Goal: Information Seeking & Learning: Find specific fact

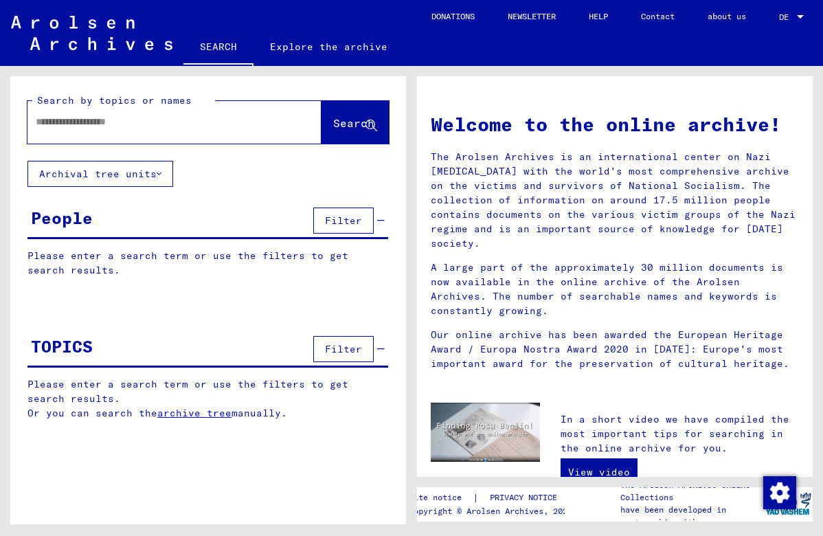
click at [230, 131] on div at bounding box center [153, 122] width 253 height 31
click at [164, 122] on input "text" at bounding box center [158, 122] width 245 height 14
click at [342, 122] on span "Search" at bounding box center [353, 123] width 41 height 14
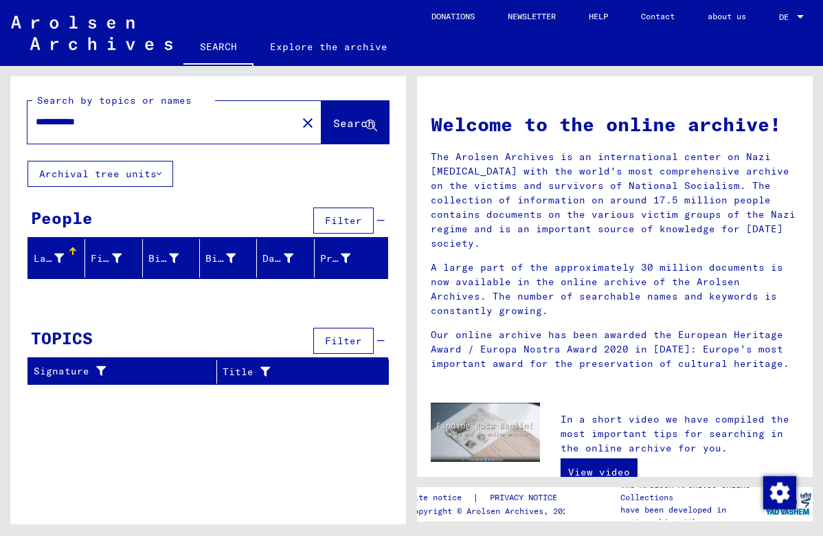
click at [122, 125] on input "**********" at bounding box center [158, 122] width 245 height 14
type input "*********"
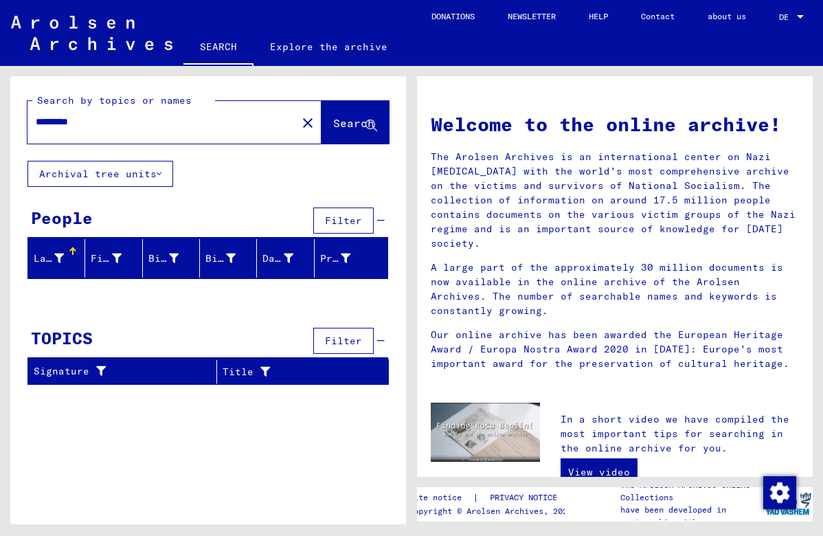
click at [344, 132] on button "Search" at bounding box center [355, 122] width 67 height 43
click at [309, 121] on mat-icon "close" at bounding box center [308, 123] width 16 height 16
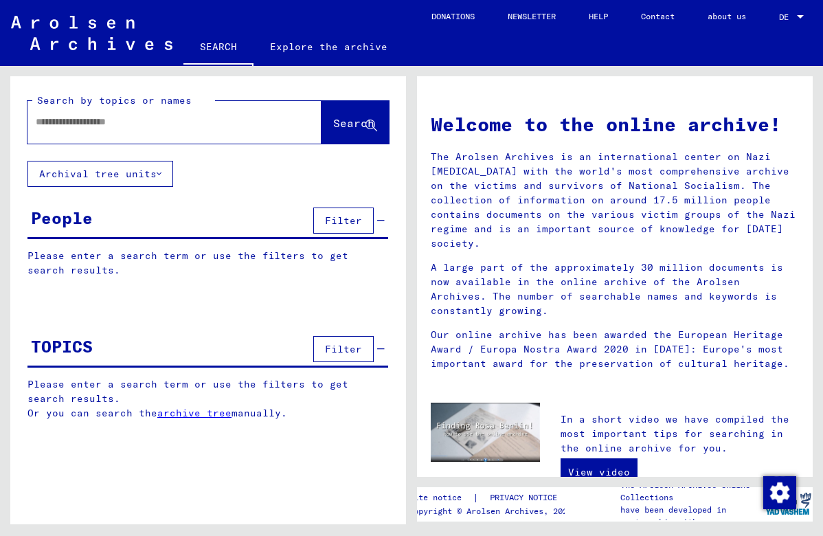
click at [285, 122] on div at bounding box center [174, 122] width 294 height 43
click at [201, 120] on input "text" at bounding box center [158, 122] width 245 height 14
type input "**********"
click at [340, 124] on span "Search" at bounding box center [353, 123] width 41 height 14
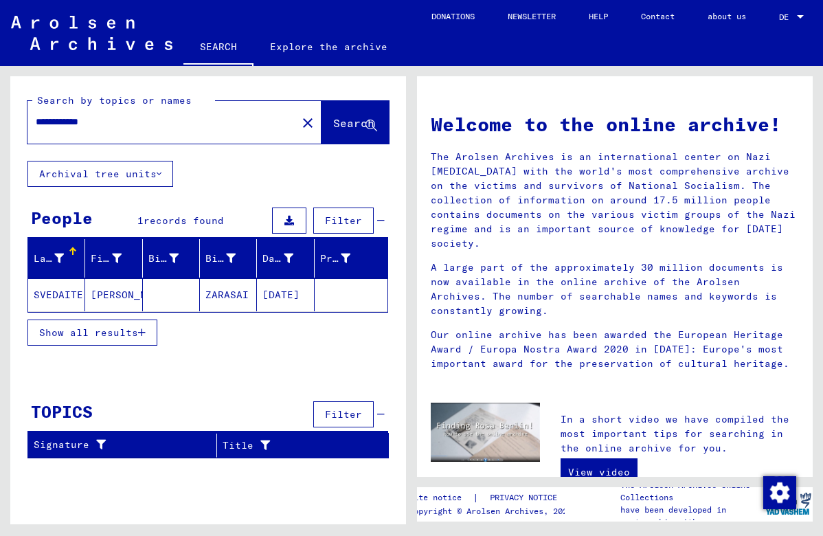
click at [308, 124] on mat-icon "close" at bounding box center [308, 123] width 16 height 16
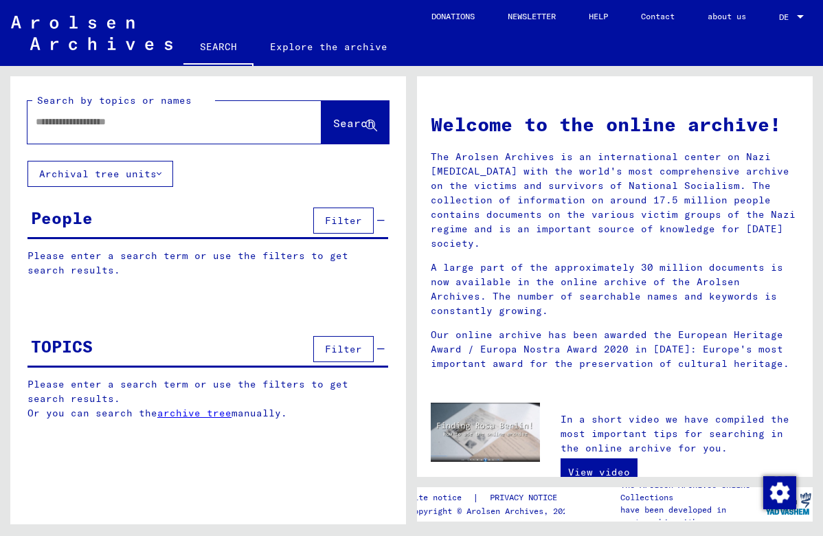
click at [263, 122] on input "text" at bounding box center [158, 122] width 245 height 14
click at [166, 129] on input "text" at bounding box center [158, 122] width 245 height 14
click at [346, 126] on span "Search" at bounding box center [353, 123] width 41 height 14
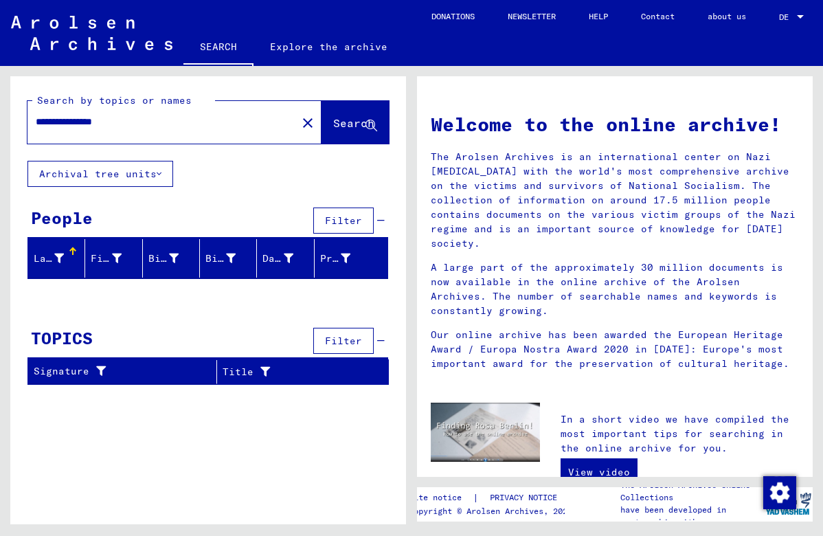
click at [185, 124] on input "**********" at bounding box center [158, 122] width 245 height 14
click at [346, 126] on span "Search" at bounding box center [353, 123] width 41 height 14
click at [194, 126] on input "**********" at bounding box center [158, 122] width 245 height 14
type input "***"
click at [337, 133] on button "Search" at bounding box center [355, 122] width 67 height 43
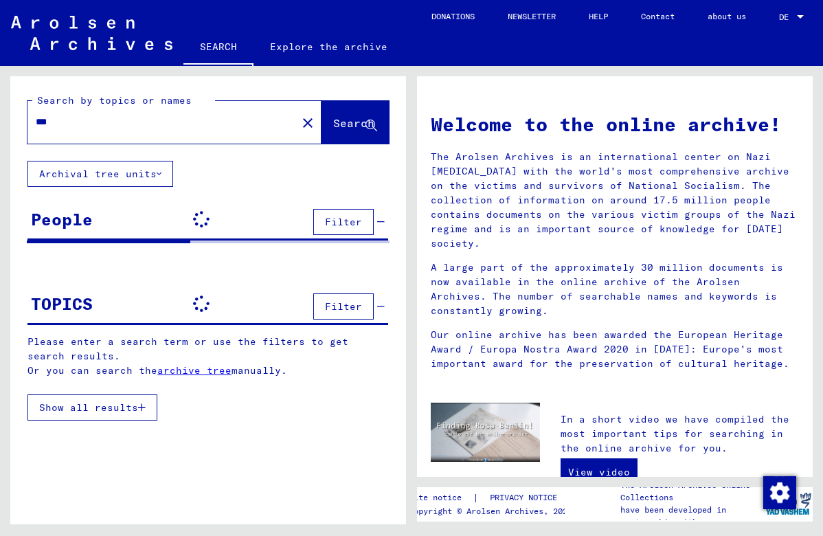
click at [157, 175] on icon at bounding box center [159, 174] width 5 height 10
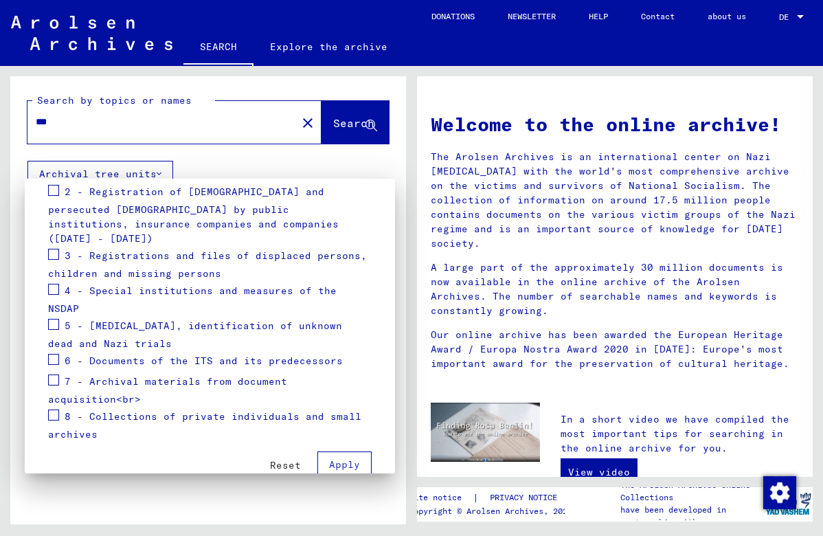
scroll to position [225, 0]
click at [199, 495] on div at bounding box center [411, 268] width 823 height 536
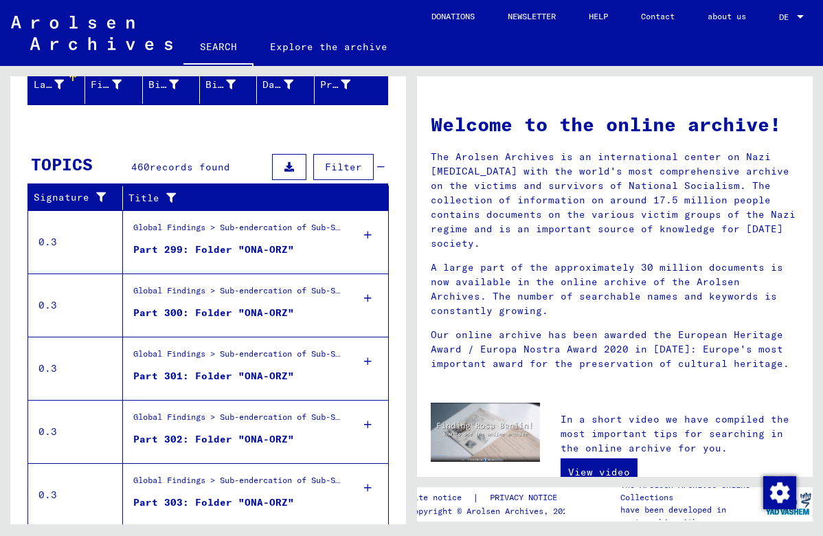
scroll to position [175, 0]
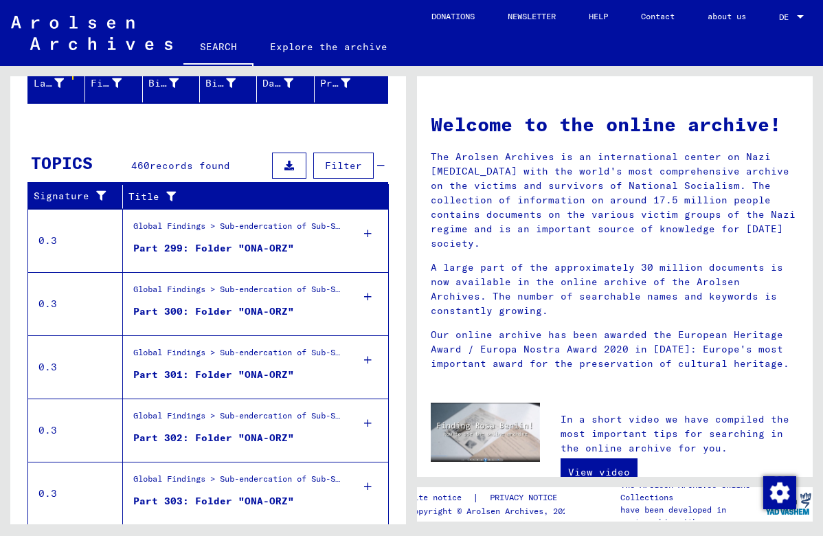
click at [344, 168] on span "Filter" at bounding box center [343, 165] width 37 height 12
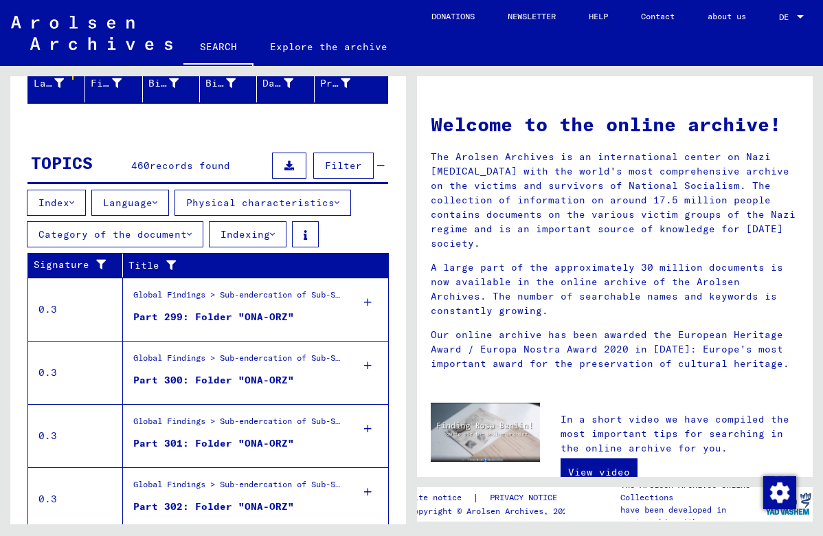
click at [71, 205] on icon at bounding box center [71, 203] width 5 height 10
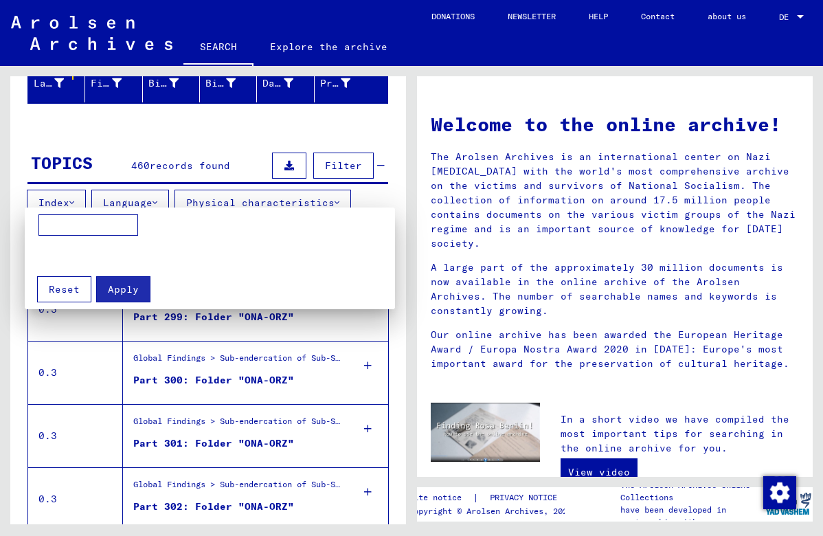
click at [148, 144] on div at bounding box center [411, 268] width 823 height 536
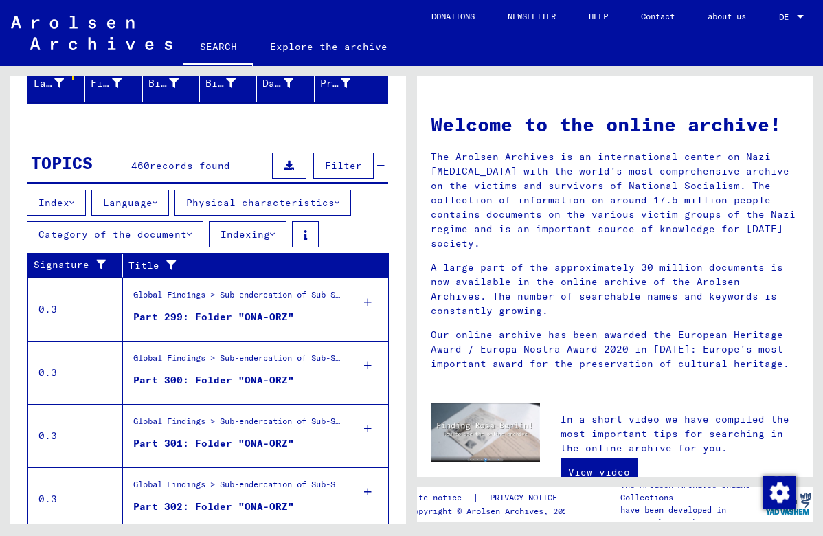
click at [89, 240] on button "Category of the document" at bounding box center [115, 234] width 177 height 26
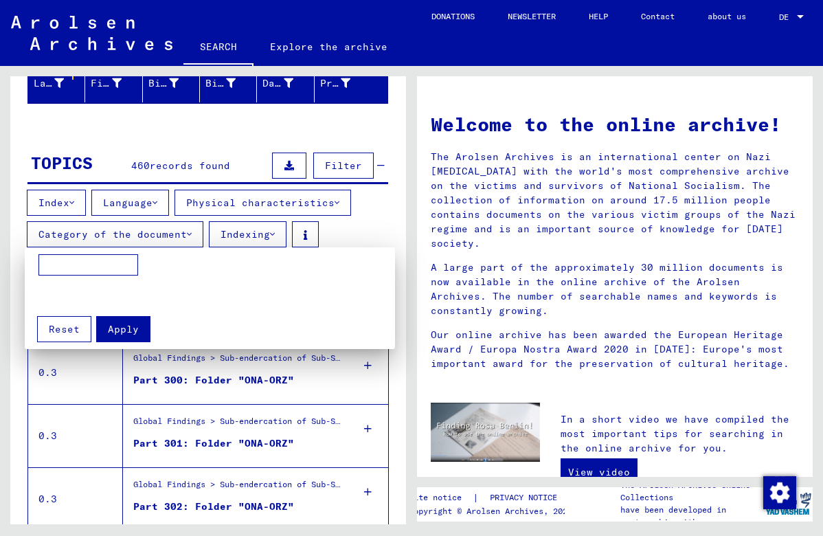
click at [89, 240] on div at bounding box center [411, 268] width 823 height 536
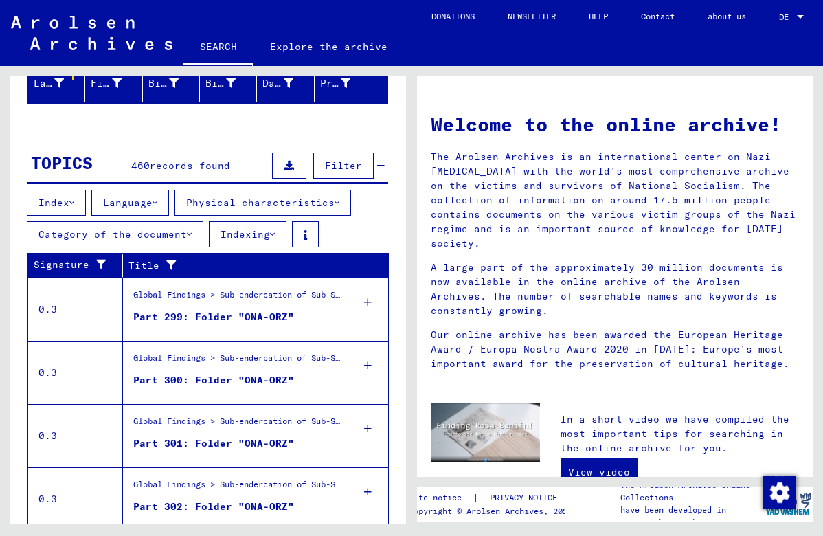
click at [153, 201] on icon at bounding box center [155, 203] width 5 height 10
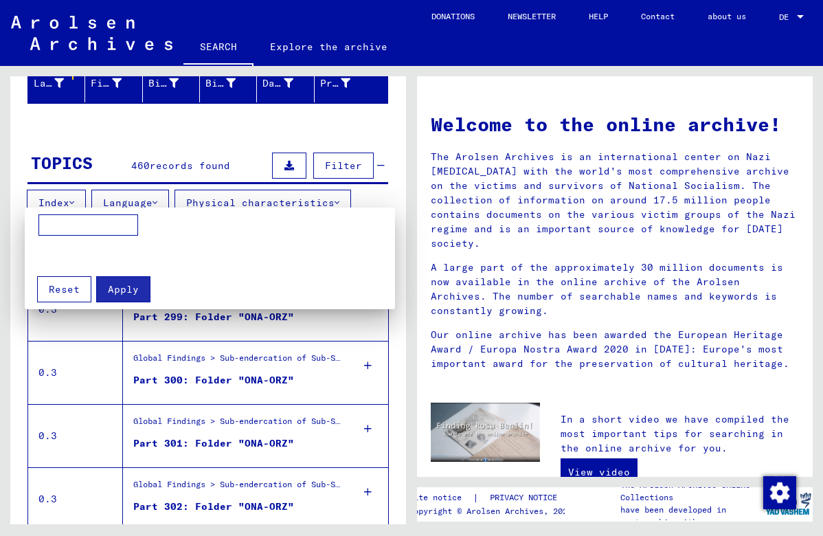
click at [151, 201] on div at bounding box center [411, 268] width 823 height 536
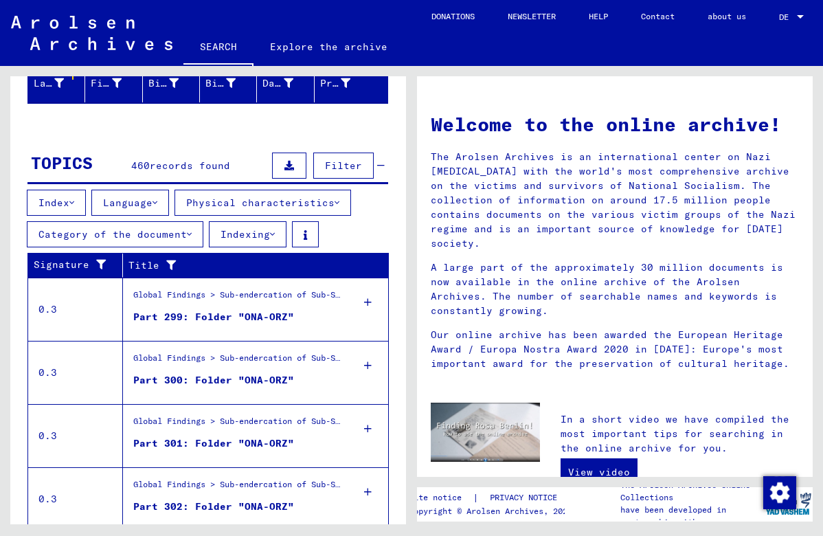
click at [251, 229] on button "Indexing" at bounding box center [248, 234] width 78 height 26
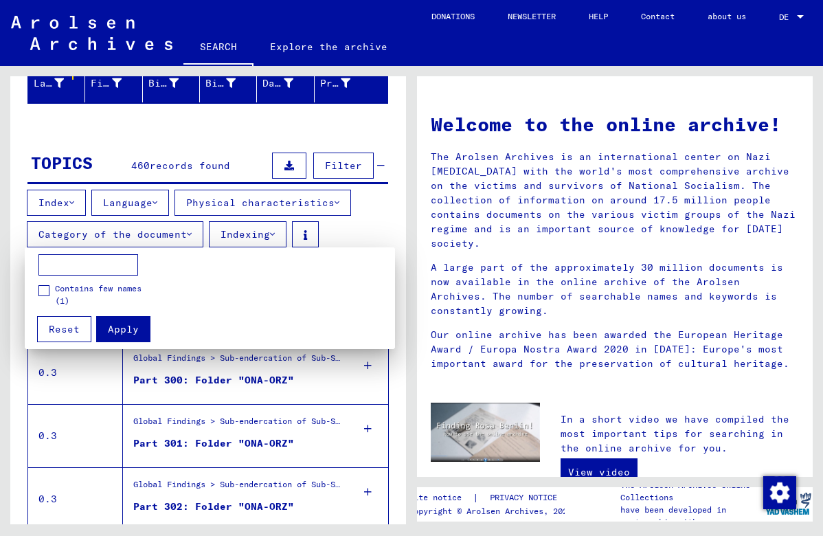
click at [211, 148] on div at bounding box center [411, 268] width 823 height 536
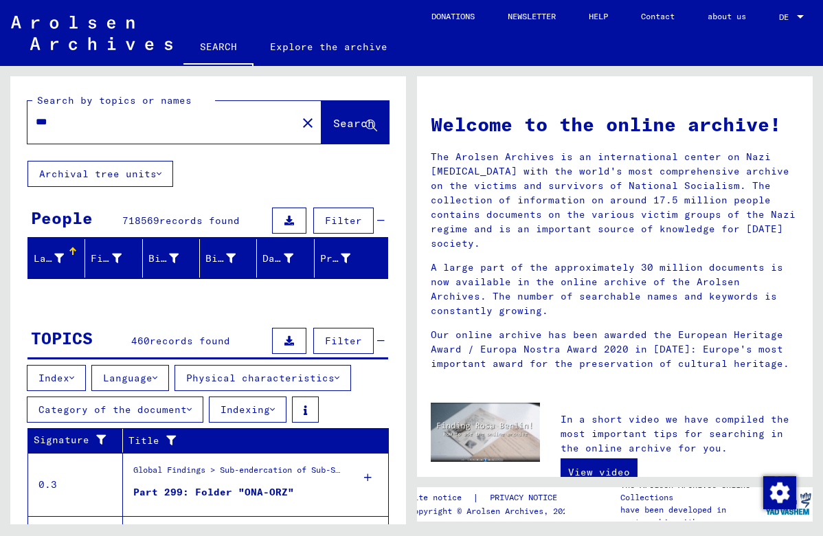
scroll to position [0, 0]
click at [141, 346] on span "460" at bounding box center [140, 341] width 19 height 12
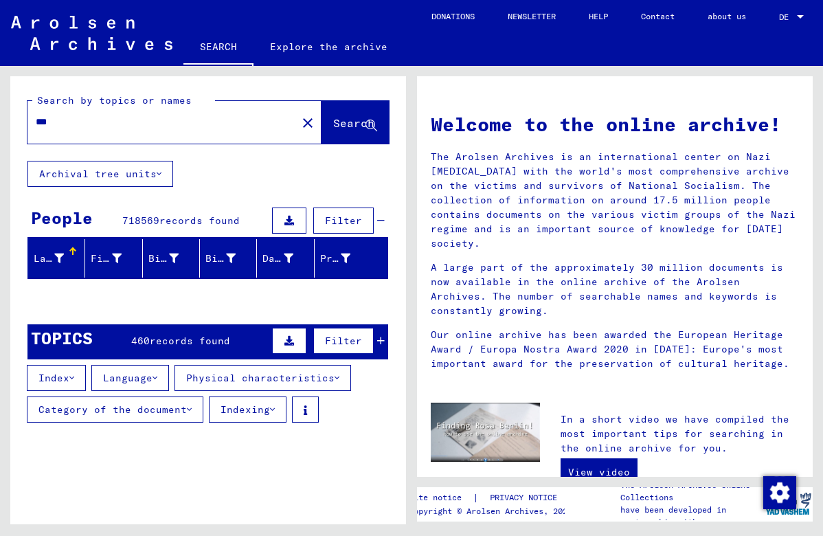
click at [198, 216] on span "records found" at bounding box center [199, 220] width 80 height 12
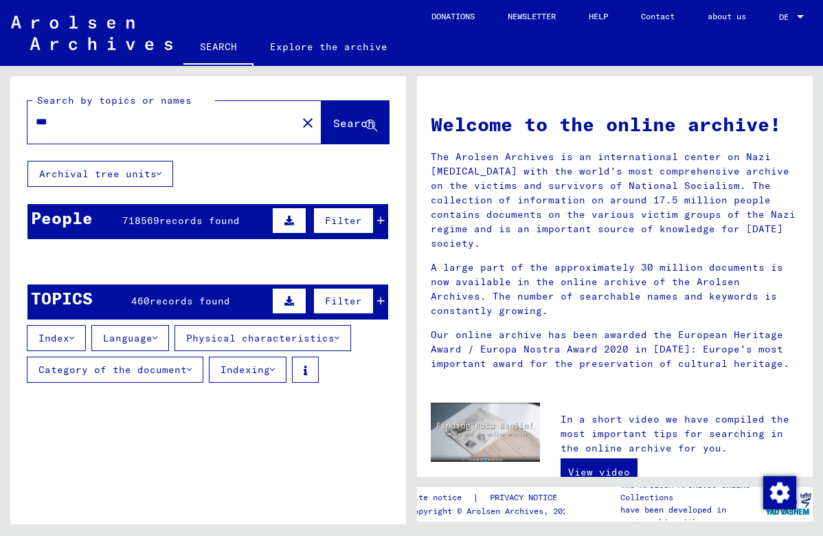
click at [381, 221] on icon at bounding box center [381, 221] width 8 height 10
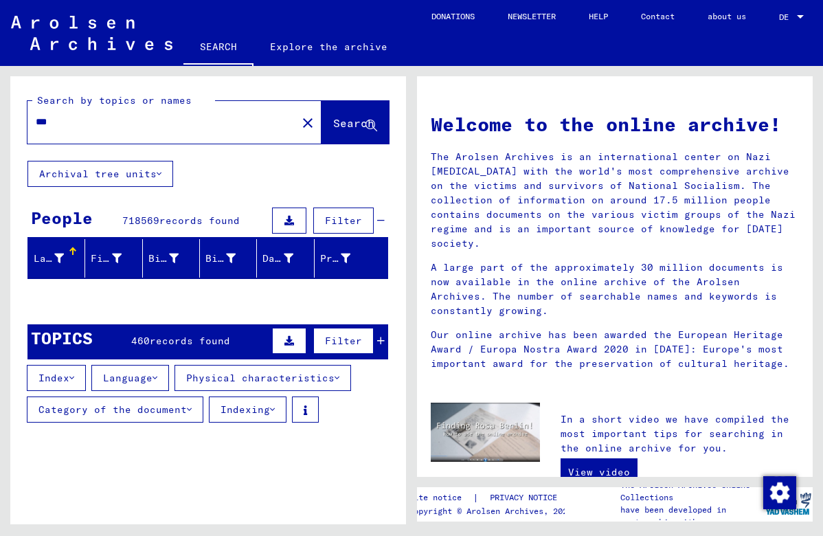
click at [381, 221] on icon at bounding box center [381, 221] width 8 height 10
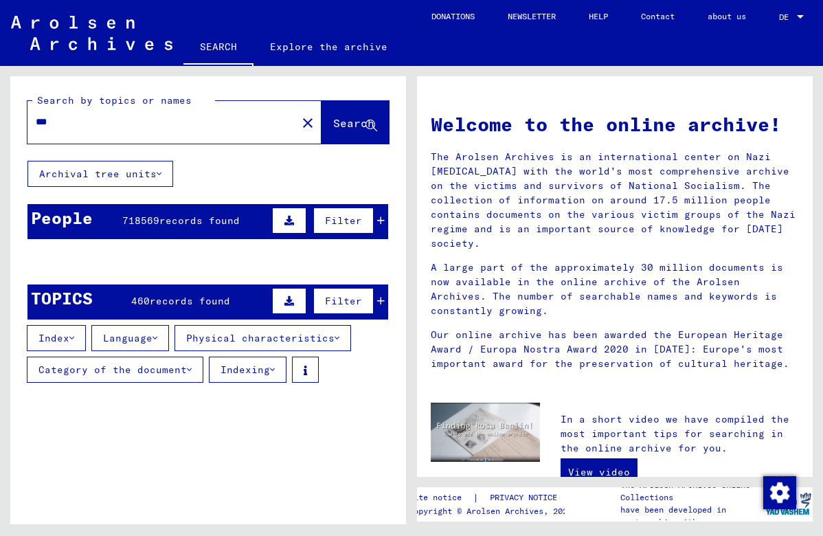
click at [161, 171] on button "Archival tree units" at bounding box center [100, 174] width 146 height 26
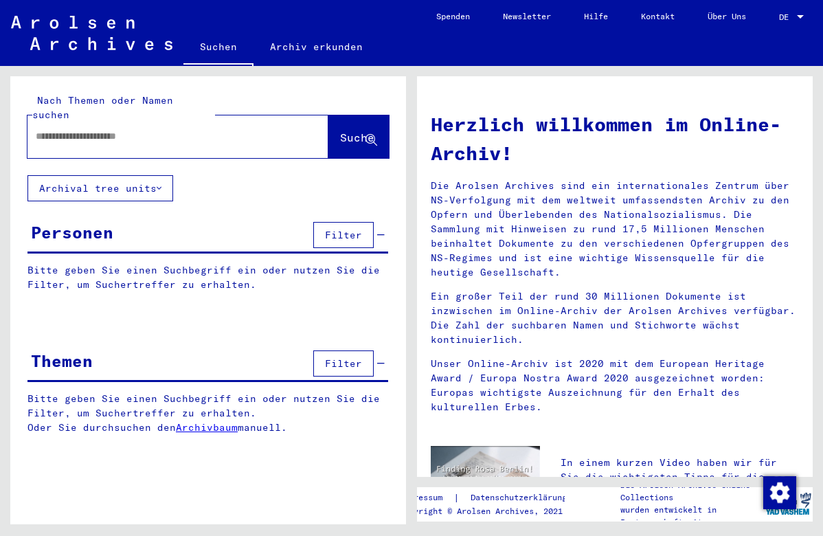
click at [175, 129] on input "text" at bounding box center [162, 136] width 252 height 14
click at [331, 133] on button "Suche" at bounding box center [358, 136] width 60 height 43
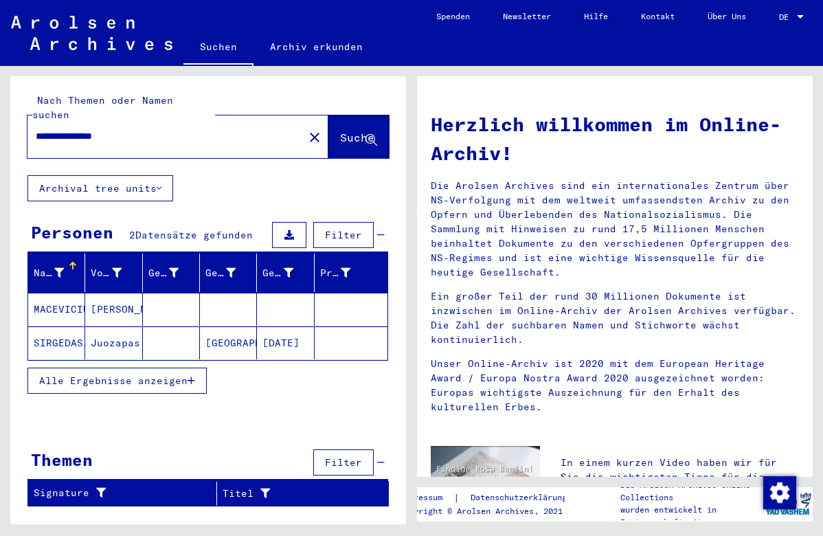
click at [188, 129] on input "**********" at bounding box center [162, 136] width 252 height 14
click at [179, 129] on input "******" at bounding box center [162, 136] width 252 height 14
type input "******"
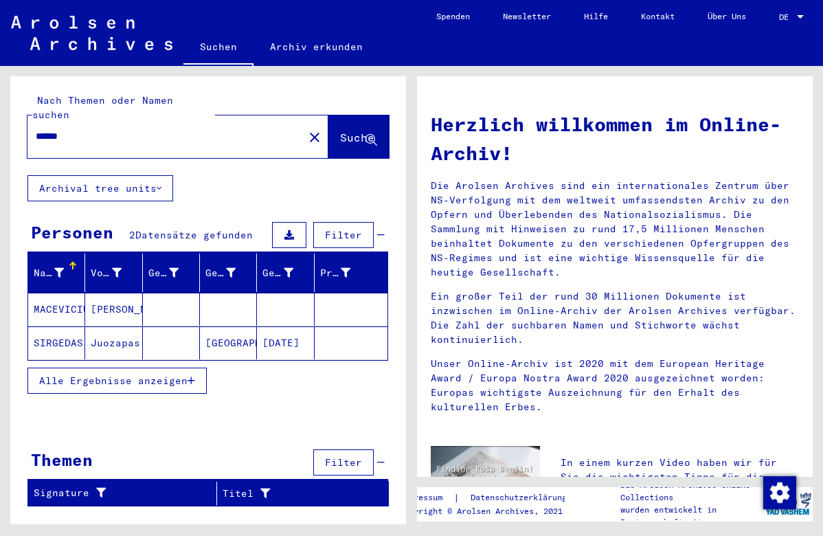
click at [343, 133] on button "Suche" at bounding box center [358, 136] width 60 height 43
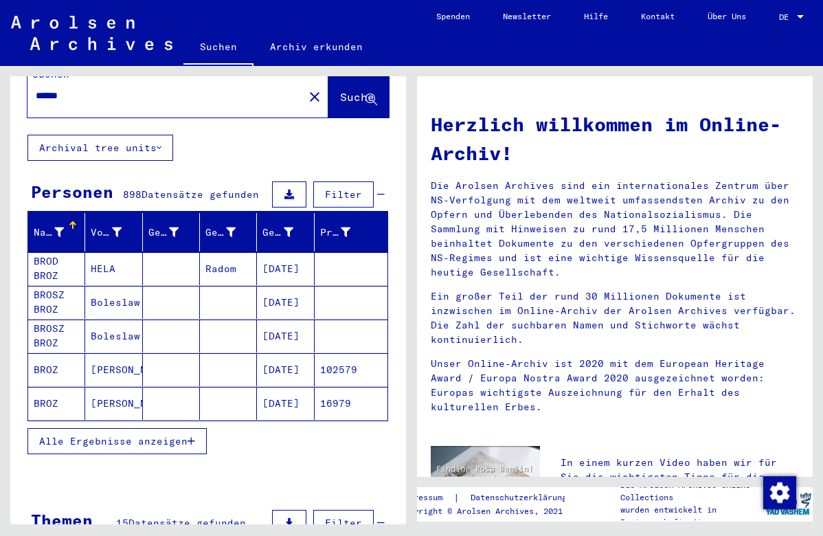
scroll to position [43, 0]
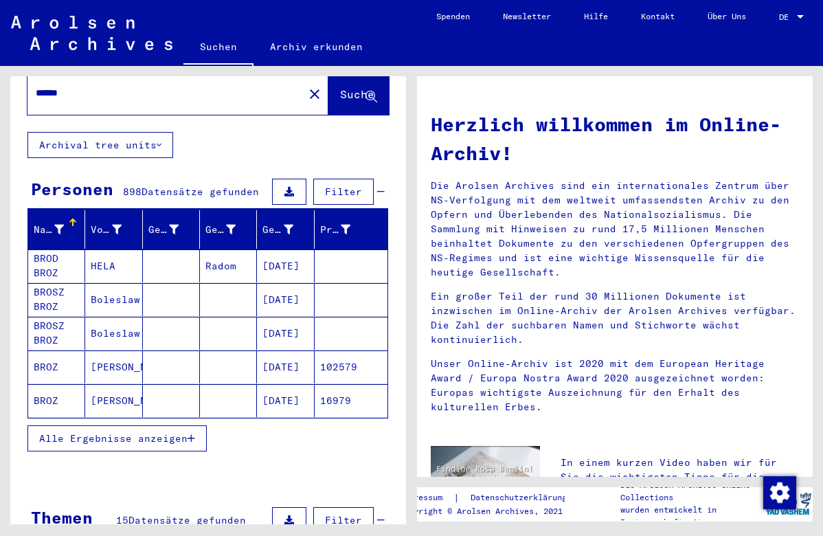
click at [192, 434] on icon "button" at bounding box center [192, 439] width 8 height 10
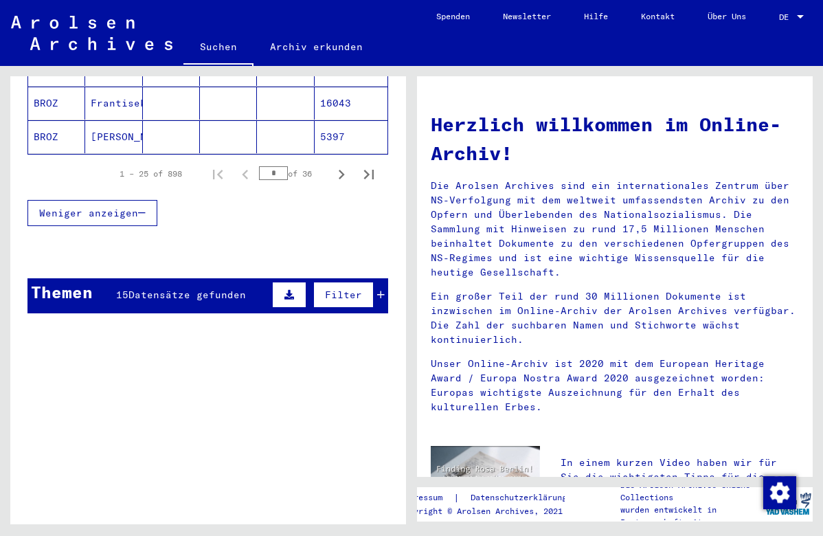
scroll to position [711, 0]
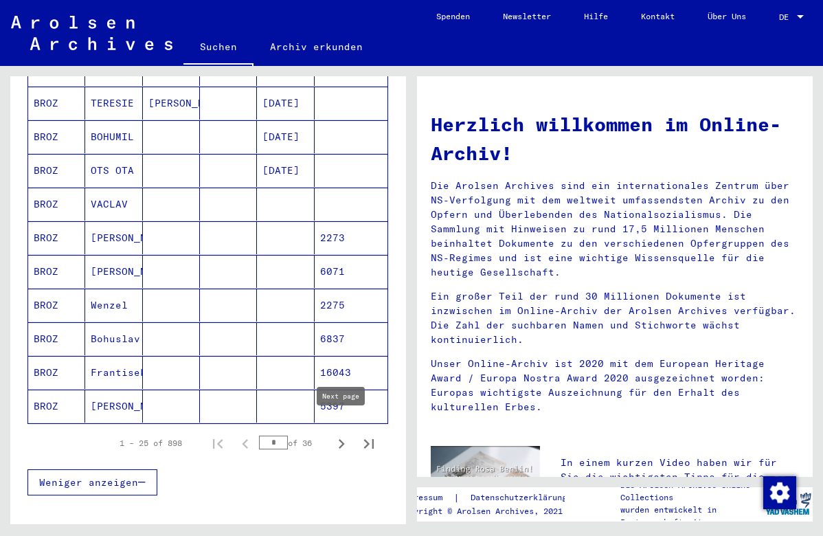
click at [341, 439] on icon "Next page" at bounding box center [342, 444] width 6 height 10
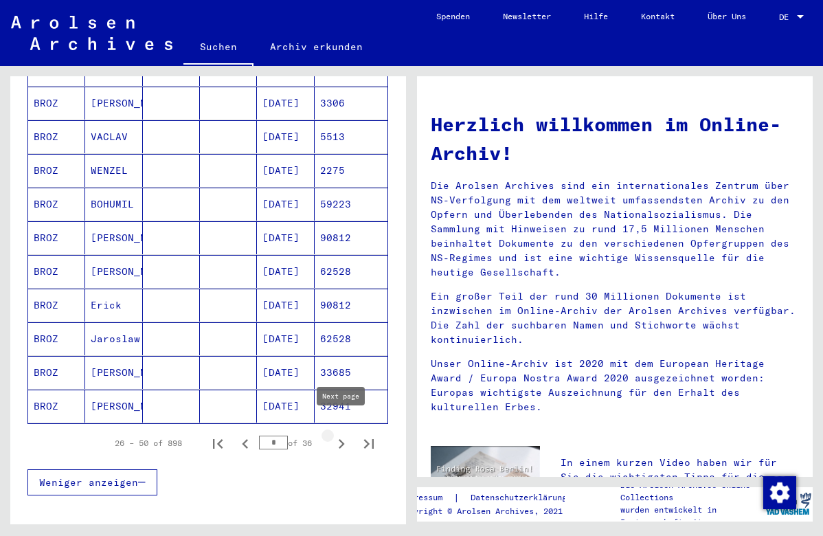
click at [343, 439] on icon "Next page" at bounding box center [342, 444] width 6 height 10
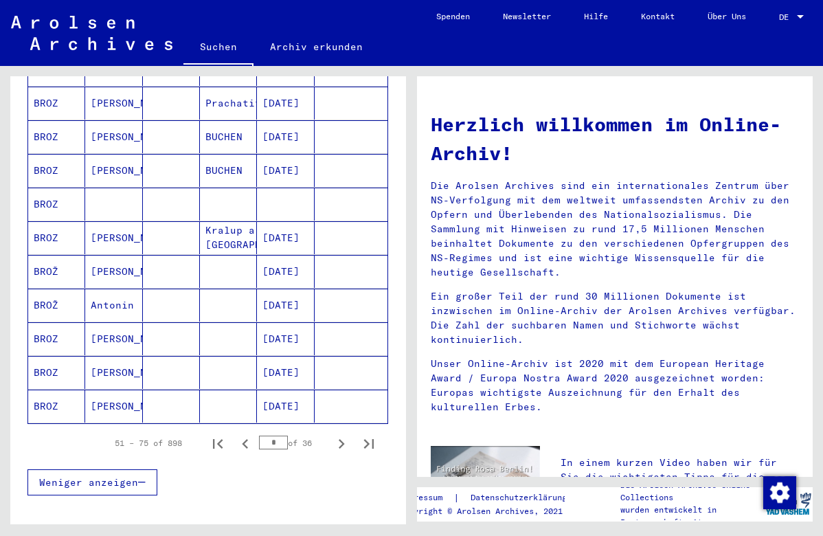
click at [343, 439] on icon "Next page" at bounding box center [342, 444] width 6 height 10
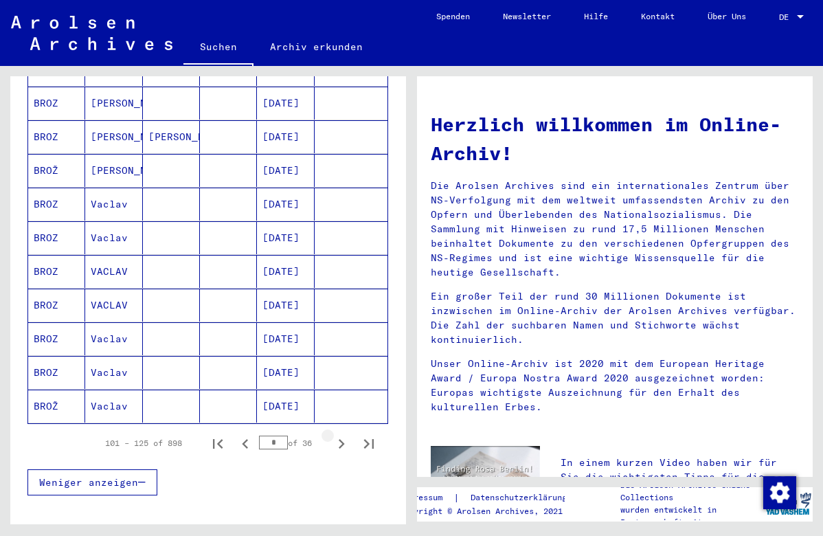
click at [343, 439] on icon "Next page" at bounding box center [342, 444] width 6 height 10
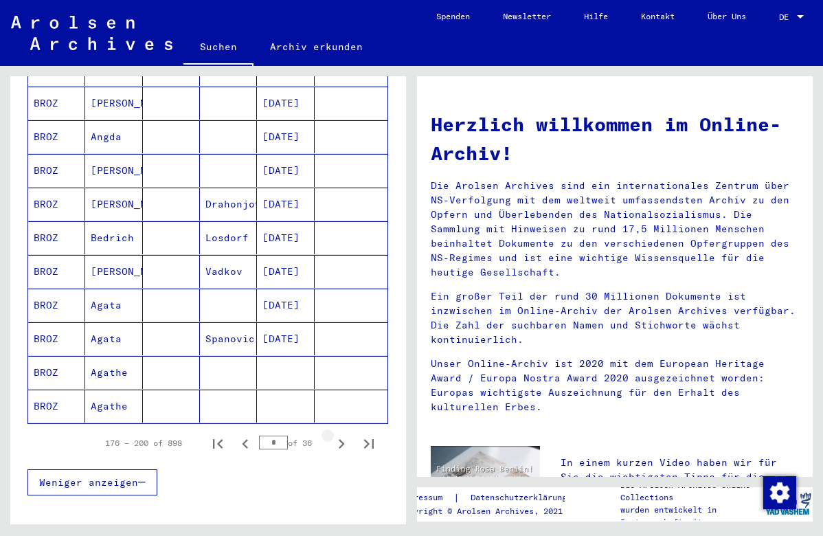
click at [343, 439] on icon "Next page" at bounding box center [342, 444] width 6 height 10
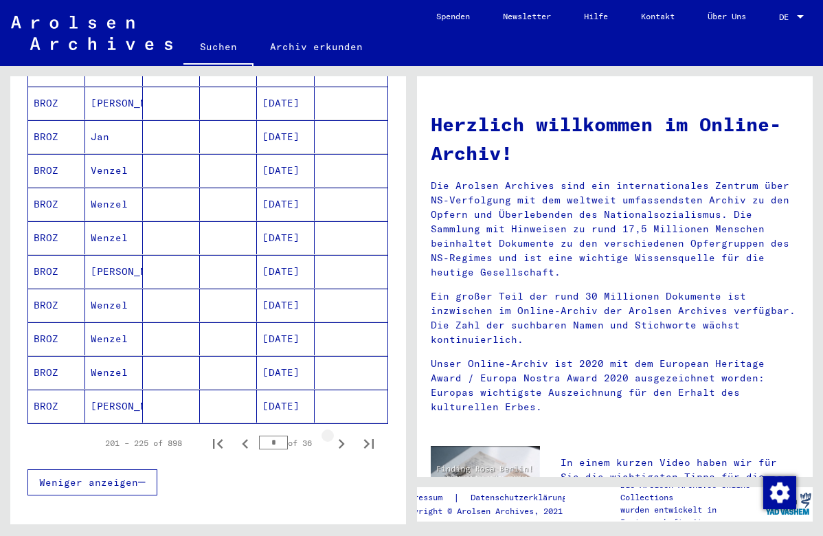
click at [343, 439] on icon "Next page" at bounding box center [342, 444] width 6 height 10
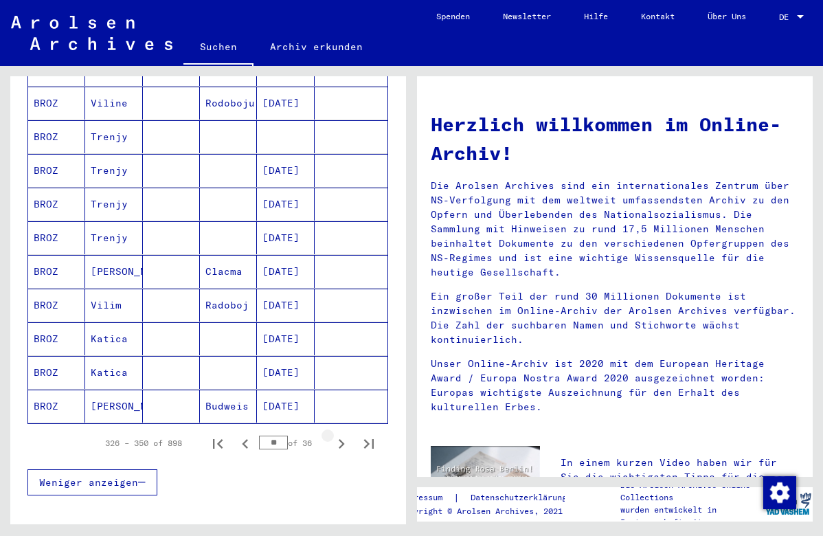
click at [343, 439] on icon "Next page" at bounding box center [342, 444] width 6 height 10
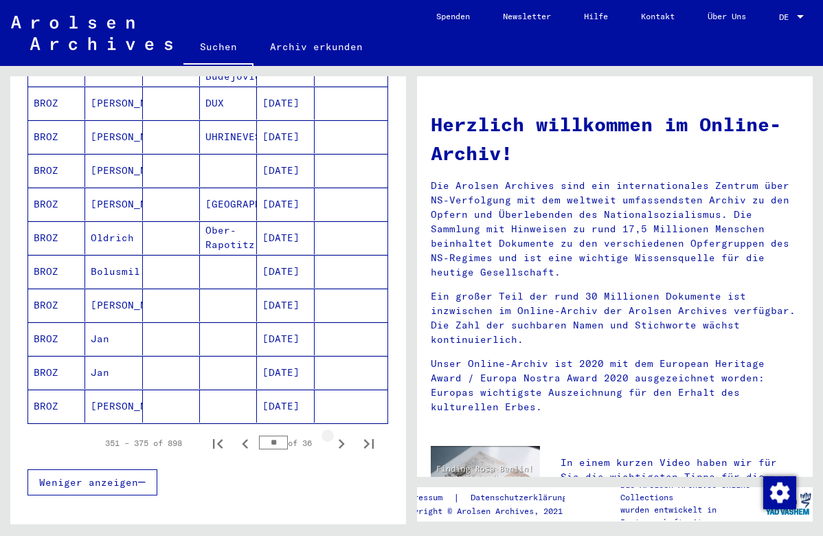
click at [343, 439] on icon "Next page" at bounding box center [342, 444] width 6 height 10
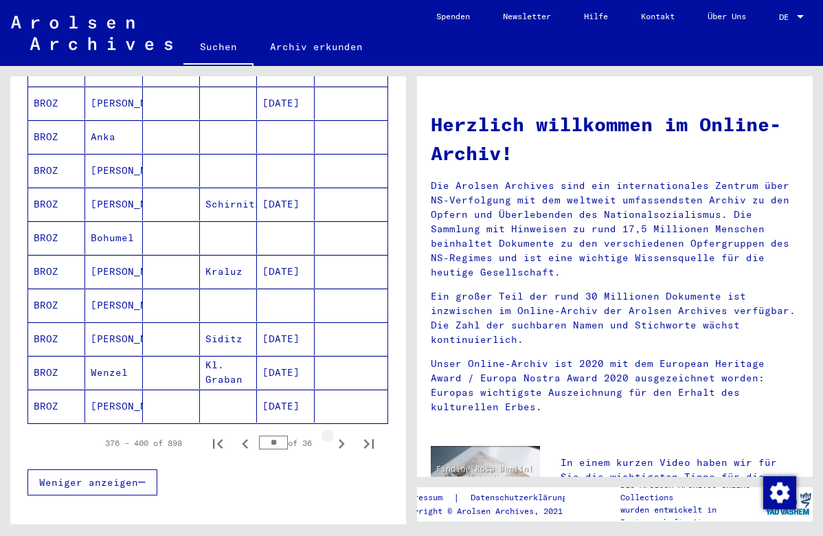
click at [343, 439] on icon "Next page" at bounding box center [342, 444] width 6 height 10
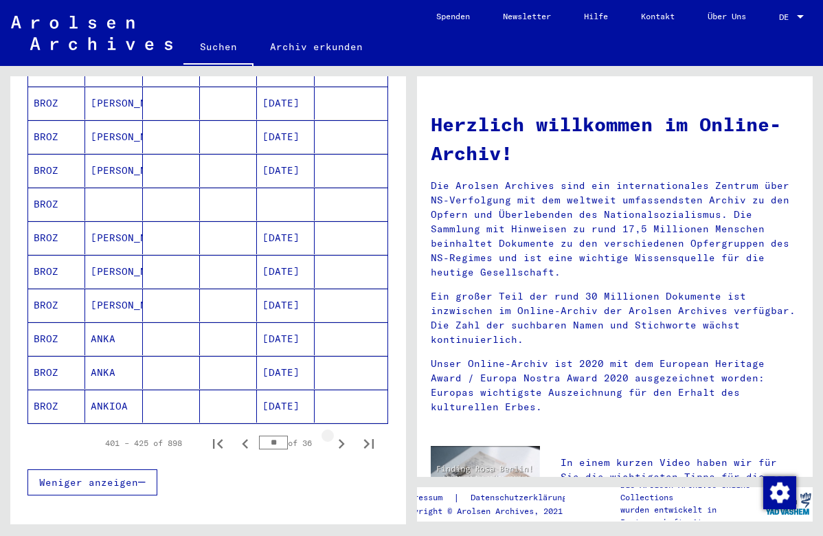
click at [343, 439] on icon "Next page" at bounding box center [342, 444] width 6 height 10
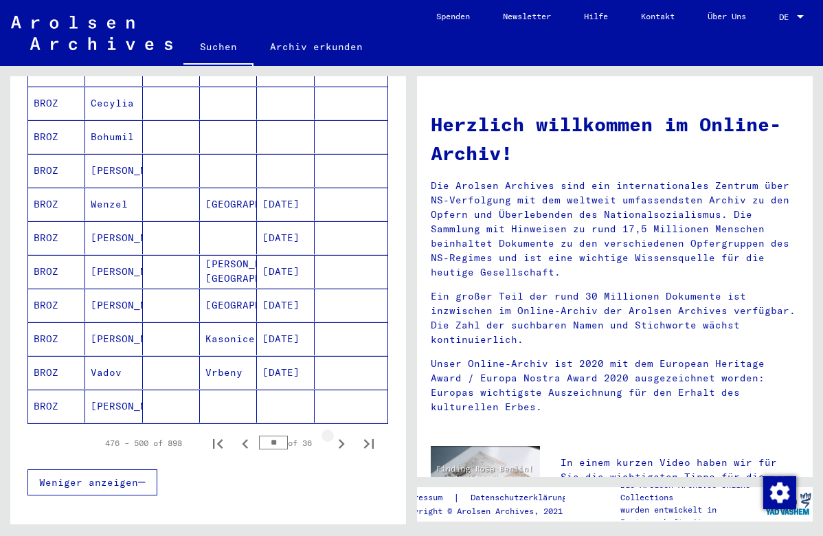
click at [343, 439] on icon "Next page" at bounding box center [342, 444] width 6 height 10
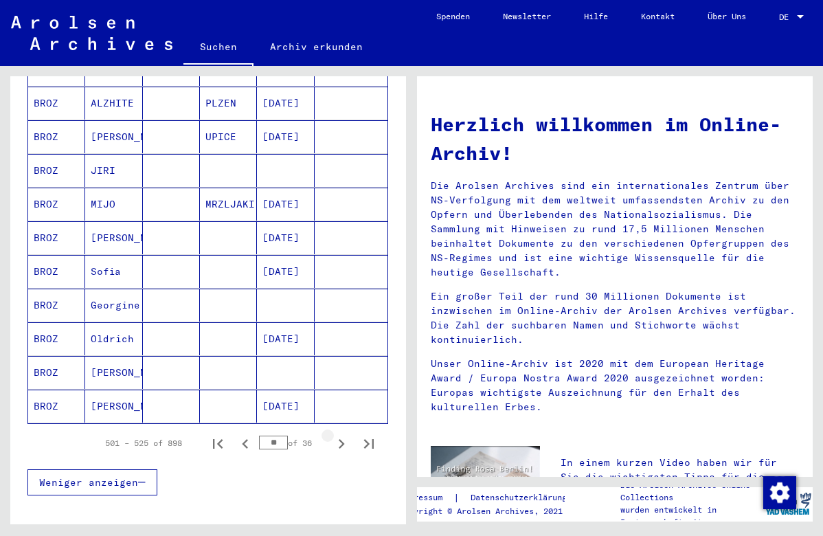
click at [343, 439] on icon "Next page" at bounding box center [342, 444] width 6 height 10
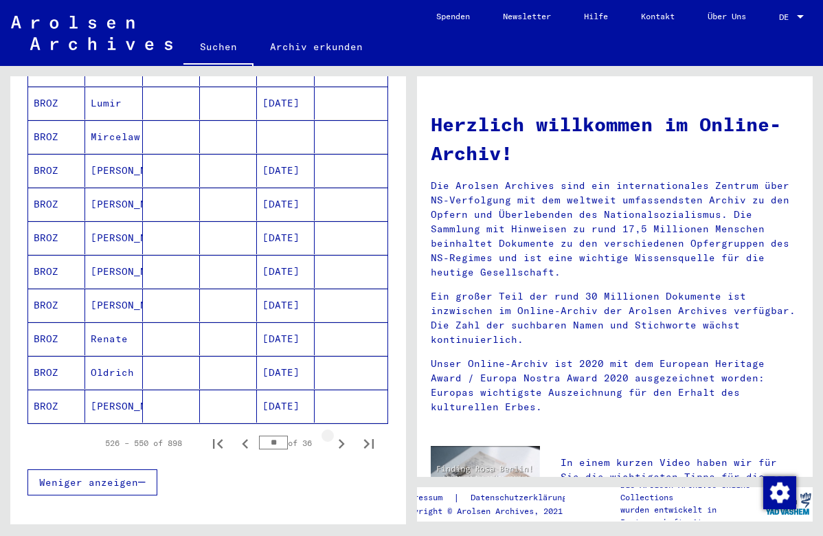
click at [343, 439] on icon "Next page" at bounding box center [342, 444] width 6 height 10
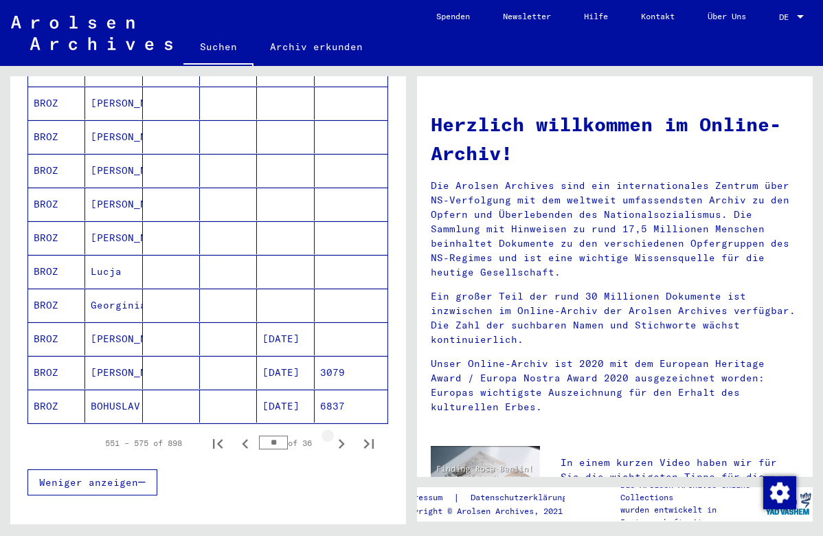
click at [343, 439] on icon "Next page" at bounding box center [342, 444] width 6 height 10
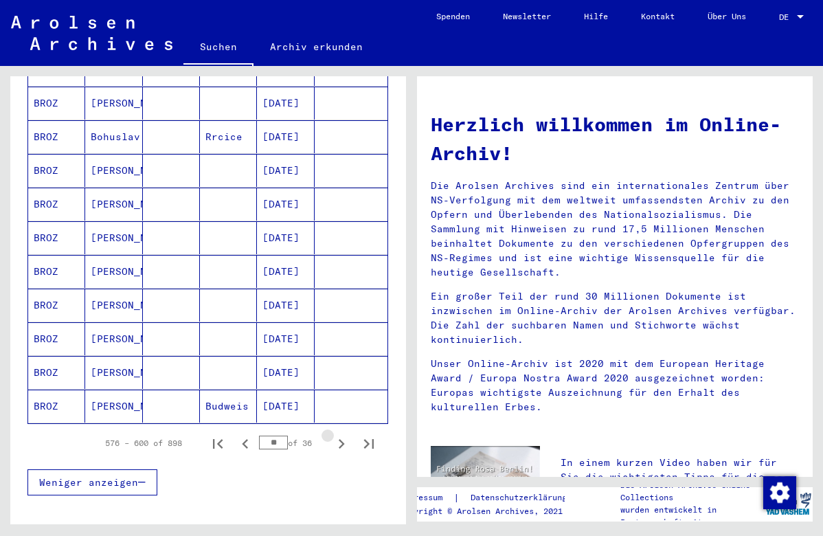
click at [343, 439] on icon "Next page" at bounding box center [342, 444] width 6 height 10
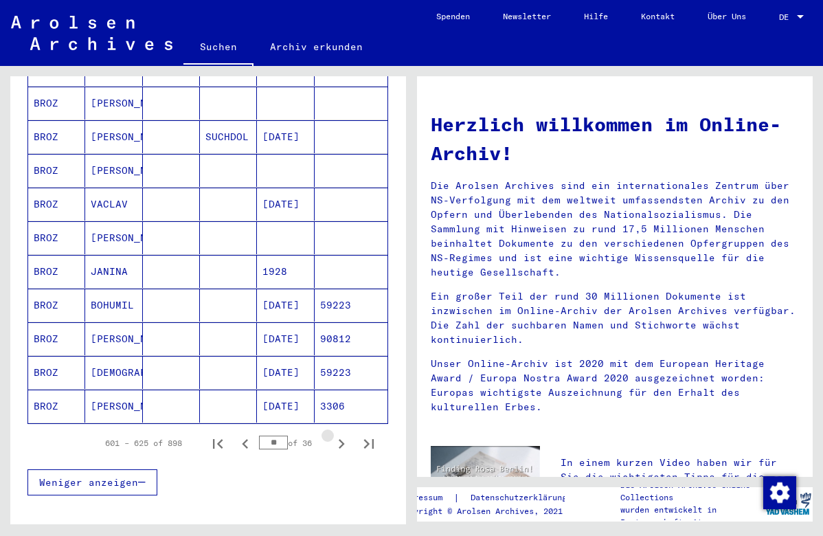
click at [343, 439] on icon "Next page" at bounding box center [342, 444] width 6 height 10
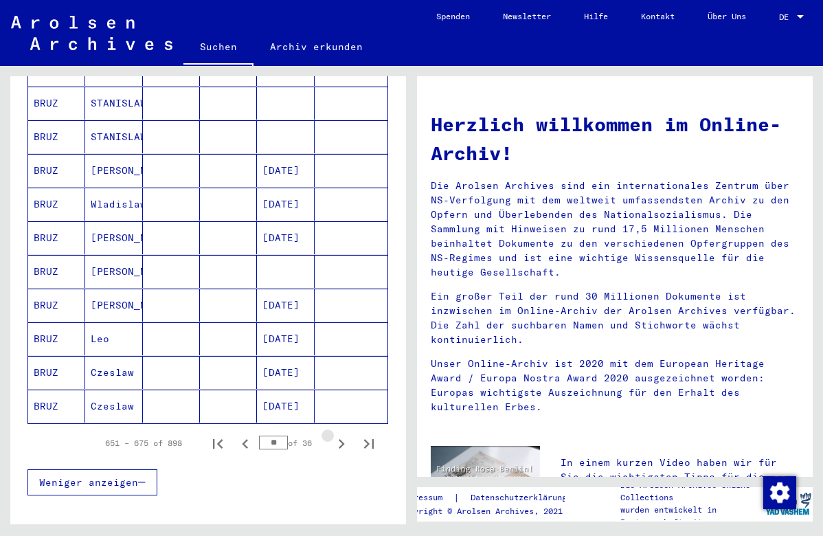
click at [343, 439] on icon "Next page" at bounding box center [342, 444] width 6 height 10
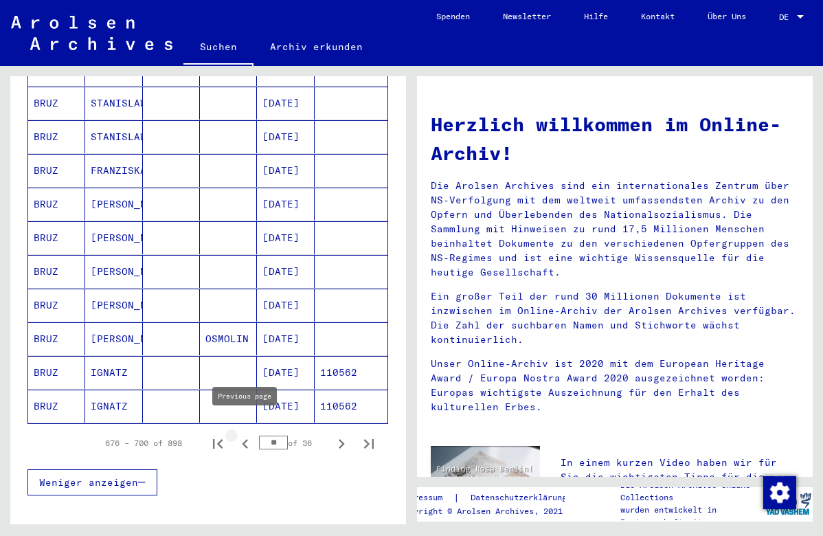
click at [247, 434] on icon "Previous page" at bounding box center [245, 443] width 19 height 19
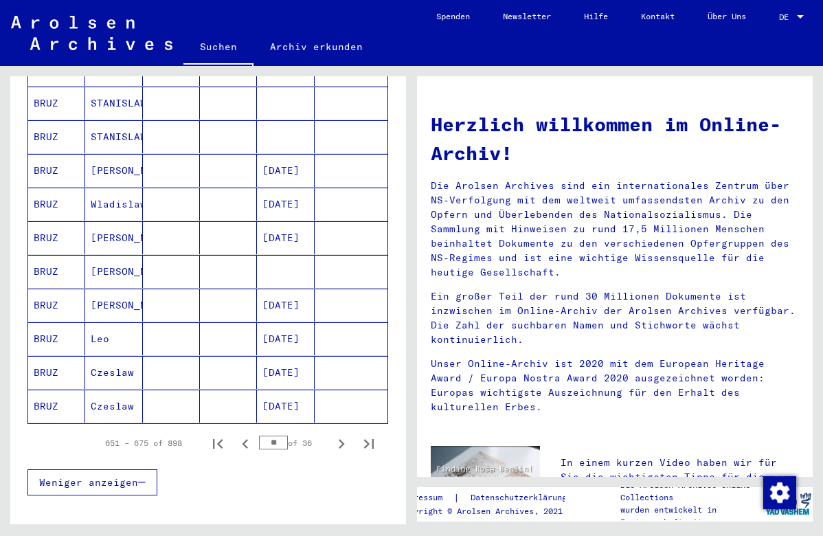
click at [247, 434] on icon "Previous page" at bounding box center [245, 443] width 19 height 19
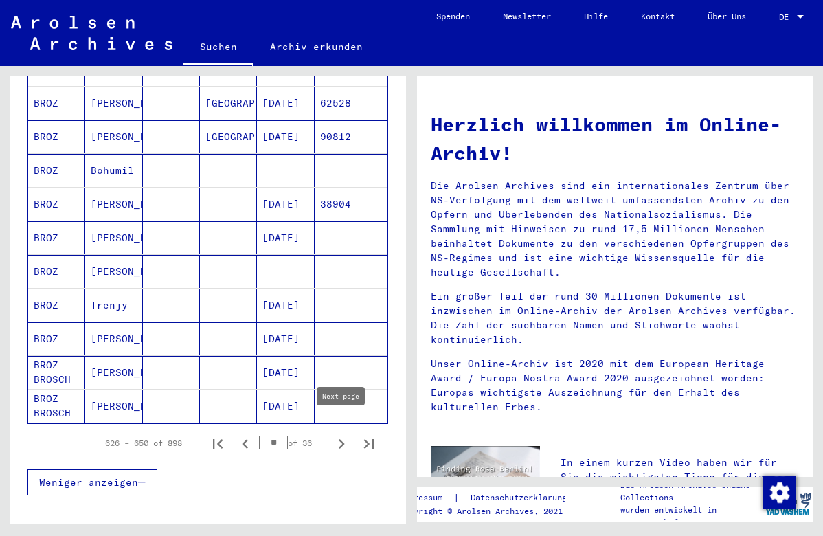
click at [341, 439] on icon "Next page" at bounding box center [342, 444] width 6 height 10
type input "**"
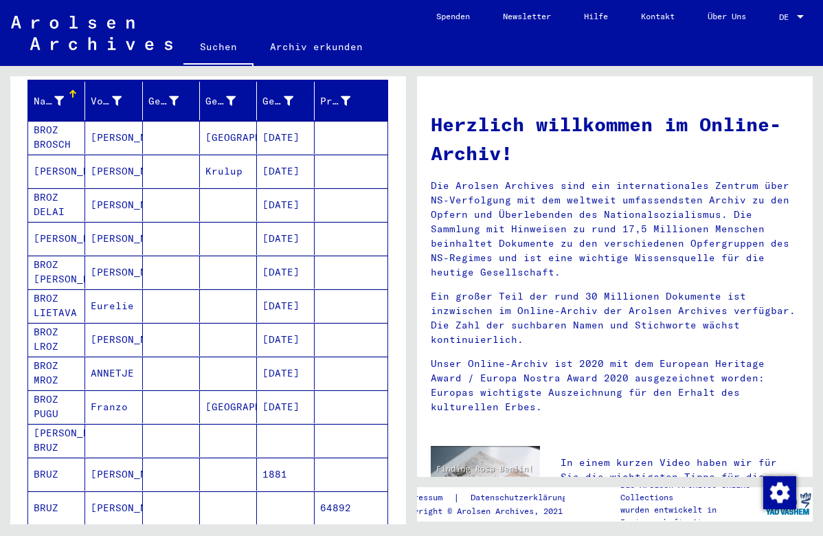
scroll to position [166, 0]
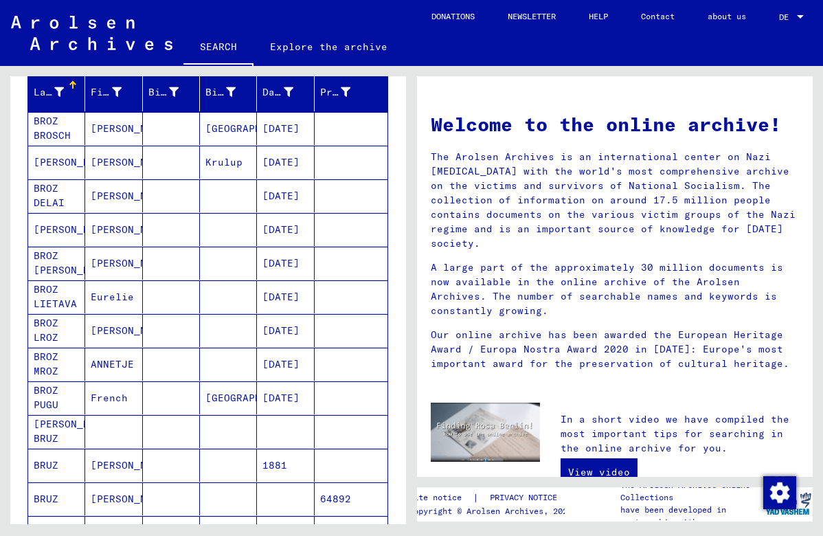
click at [281, 331] on mat-cell "01/26/1922" at bounding box center [285, 330] width 57 height 33
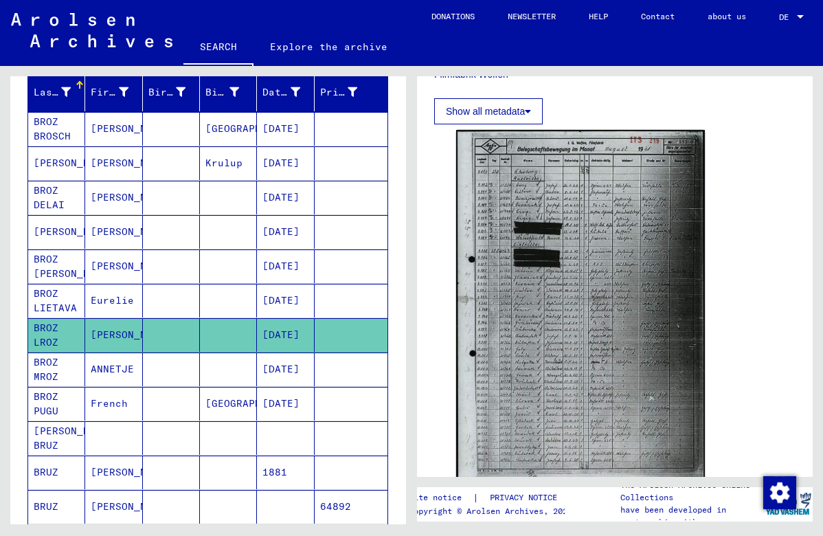
scroll to position [412, 0]
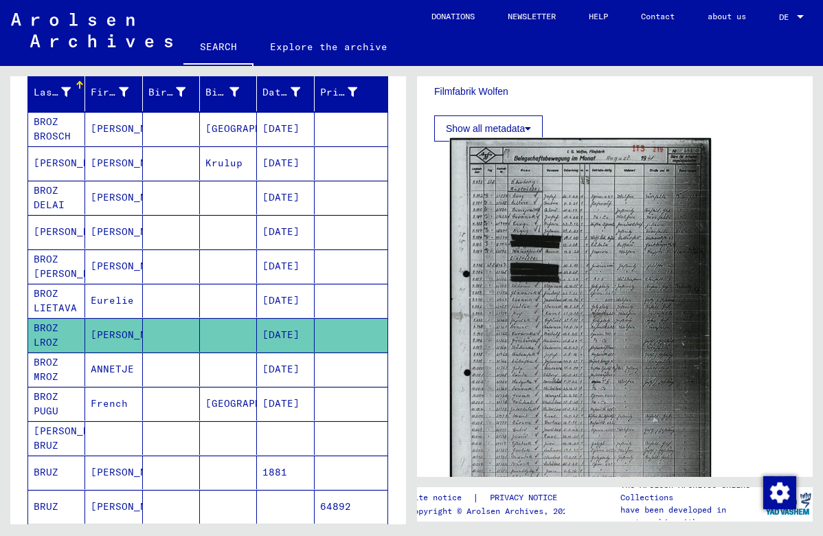
click at [654, 256] on img at bounding box center [580, 322] width 261 height 368
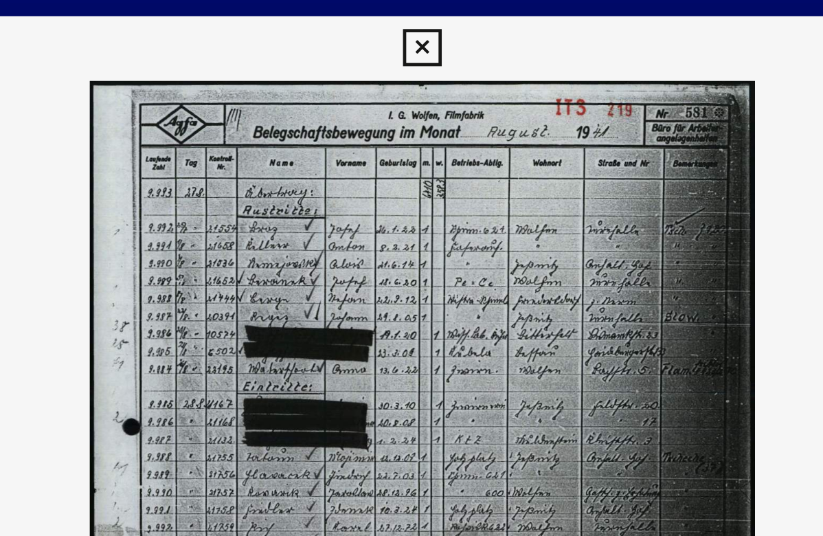
scroll to position [0, 0]
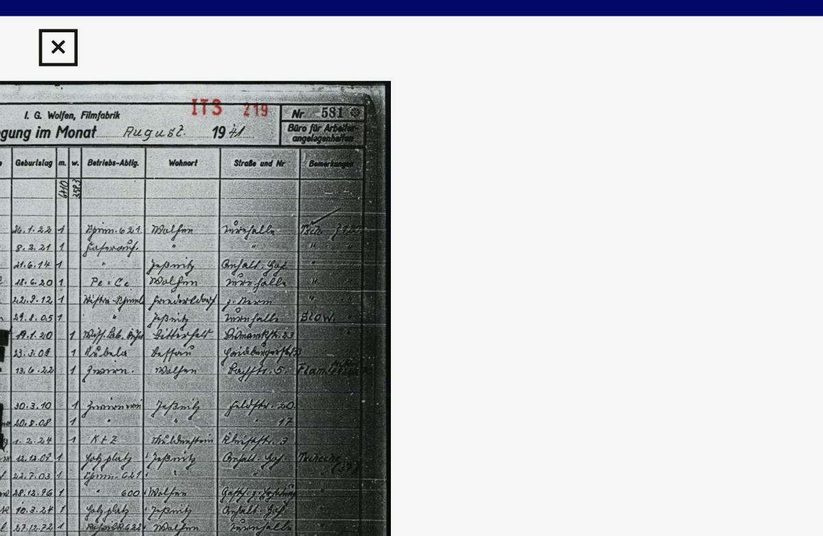
click at [403, 19] on icon at bounding box center [411, 20] width 16 height 16
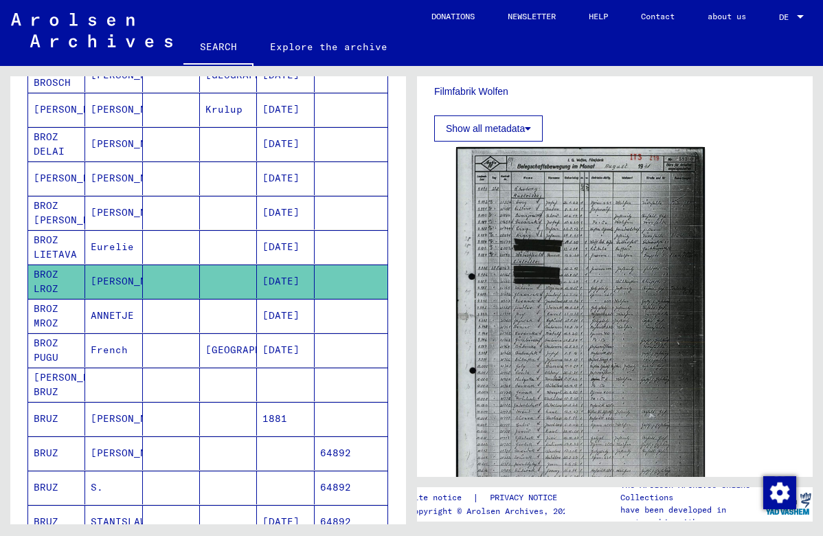
scroll to position [230, 0]
